Goal: Information Seeking & Learning: Check status

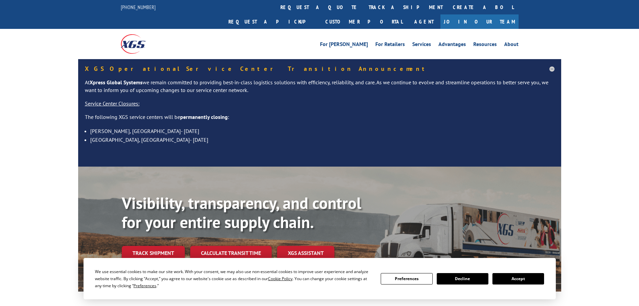
scroll to position [101, 0]
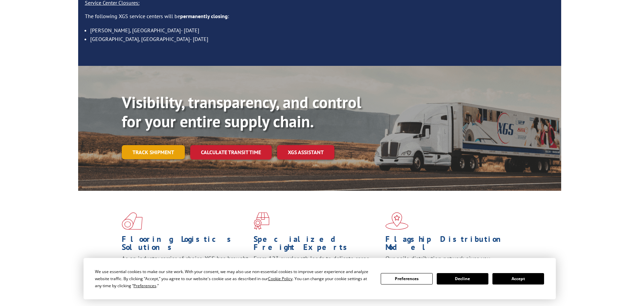
click at [149, 145] on link "Track shipment" at bounding box center [153, 152] width 63 height 14
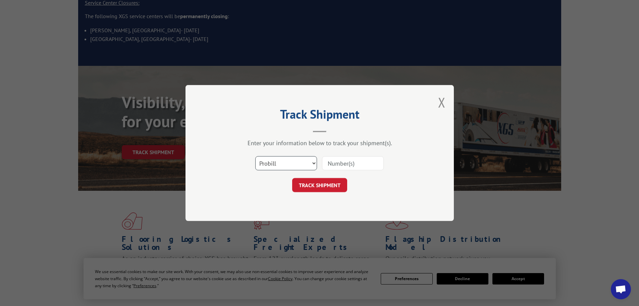
click at [314, 160] on select "Select category... Probill BOL PO" at bounding box center [286, 163] width 62 height 14
select select "bol"
click at [255, 156] on select "Select category... Probill BOL PO" at bounding box center [286, 163] width 62 height 14
click at [337, 162] on input at bounding box center [353, 163] width 62 height 14
paste input "2833826"
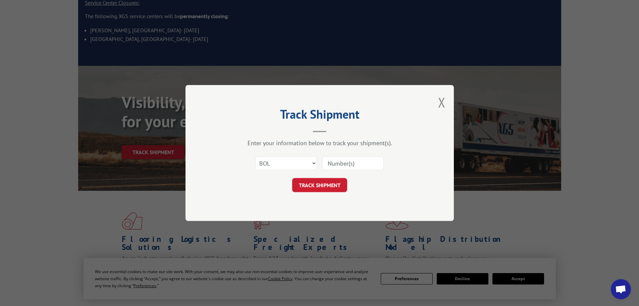
type input "2833826"
click button "TRACK SHIPMENT" at bounding box center [319, 185] width 55 height 14
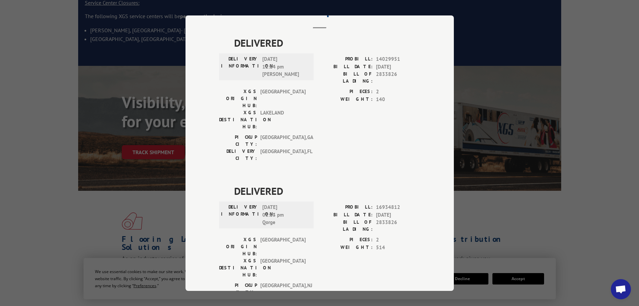
scroll to position [35, 0]
click at [592, 113] on div "Track Shipment DELIVERED DELIVERY INFORMATION: [DATE] 12:14 pm [PERSON_NAME]: 1…" at bounding box center [319, 153] width 639 height 306
